Goal: Information Seeking & Learning: Learn about a topic

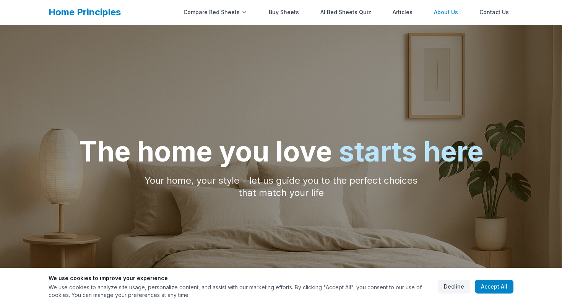
click at [440, 11] on link "About Us" at bounding box center [446, 12] width 33 height 15
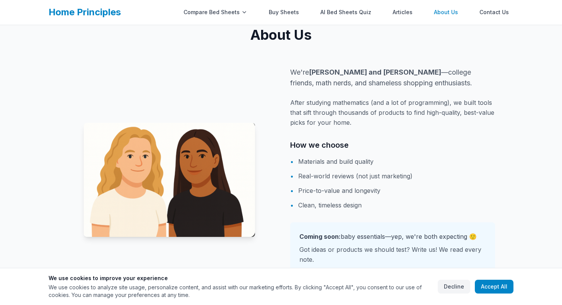
scroll to position [552, 0]
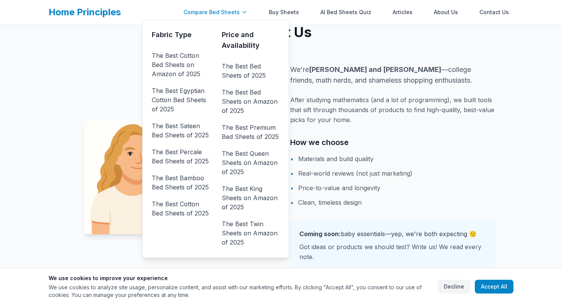
click at [212, 16] on div "Compare Bed Sheets" at bounding box center [215, 12] width 73 height 15
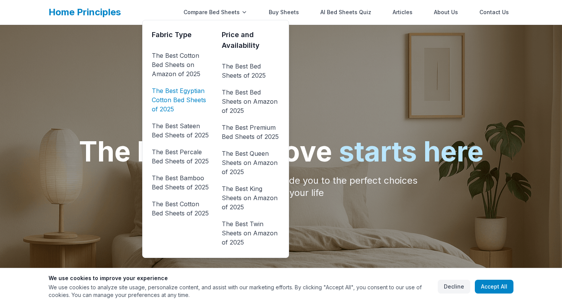
click at [200, 86] on link "The Best Egyptian Cotton Bed Sheets of 2025" at bounding box center [181, 100] width 58 height 31
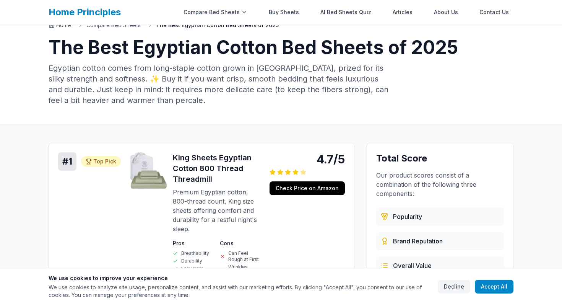
scroll to position [26, 0]
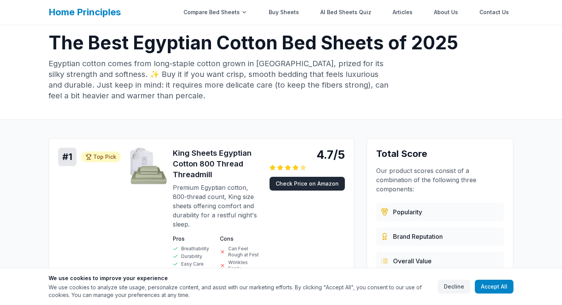
click at [319, 183] on link "Check Price on Amazon" at bounding box center [307, 184] width 75 height 14
